Goal: Task Accomplishment & Management: Use online tool/utility

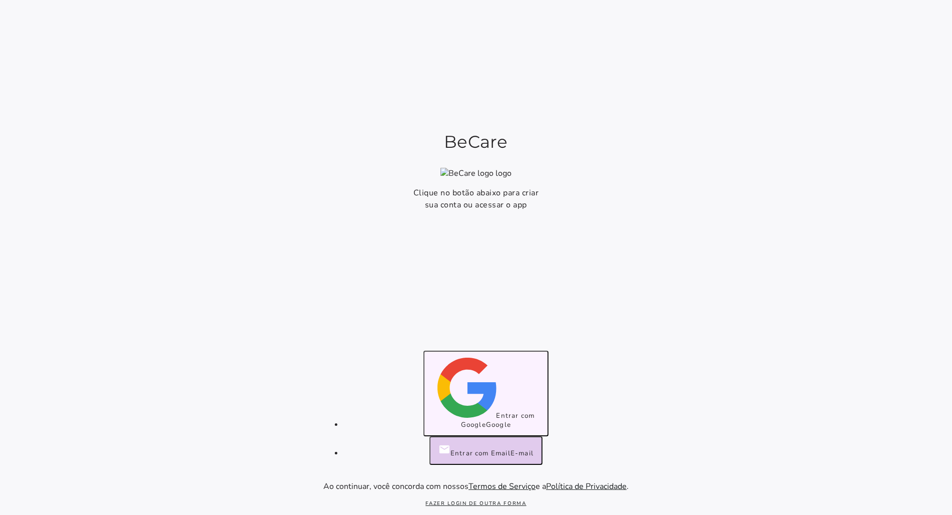
click at [482, 424] on span "Entrar com Google" at bounding box center [498, 420] width 74 height 18
